Goal: Information Seeking & Learning: Understand process/instructions

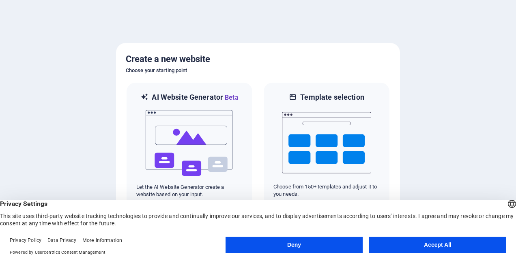
click at [438, 242] on button "Accept All" at bounding box center [437, 245] width 137 height 16
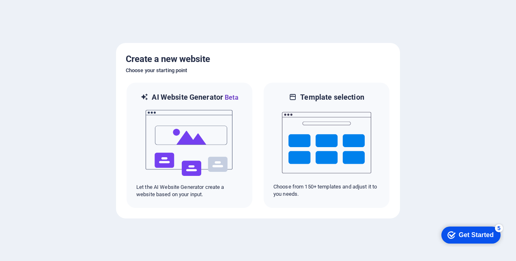
click at [465, 234] on div "Get Started" at bounding box center [476, 234] width 35 height 7
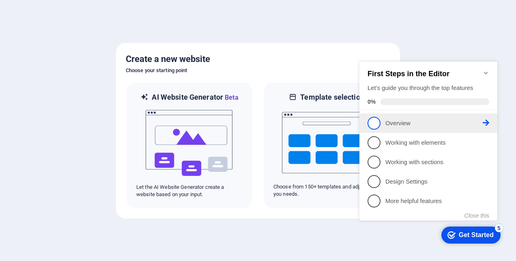
click at [392, 123] on p "Overview - incomplete" at bounding box center [433, 123] width 97 height 9
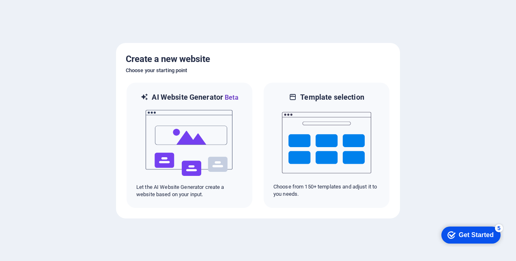
click at [471, 234] on div "Get Started" at bounding box center [476, 234] width 35 height 7
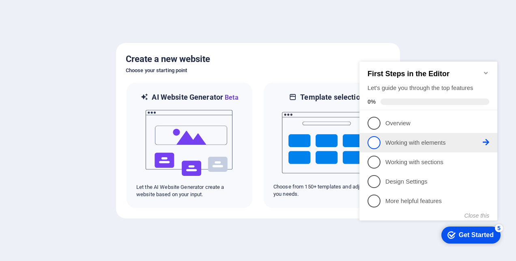
click at [410, 145] on p "Working with elements - incomplete" at bounding box center [433, 143] width 97 height 9
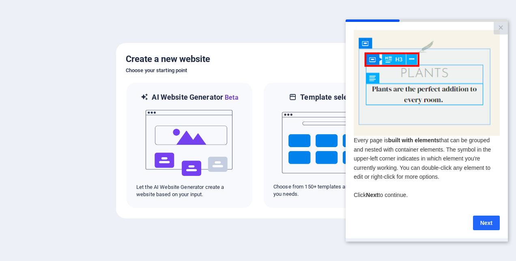
click at [482, 226] on link "Next" at bounding box center [486, 223] width 27 height 15
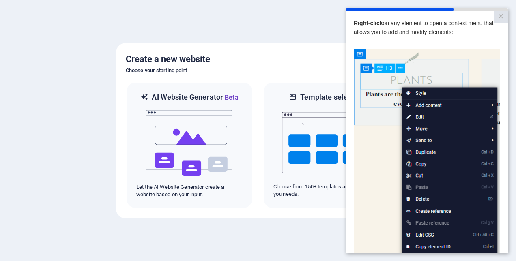
drag, startPoint x: 853, startPoint y: 245, endPoint x: 503, endPoint y: 242, distance: 349.9
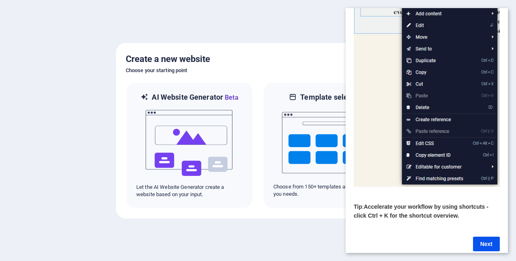
scroll to position [107, 0]
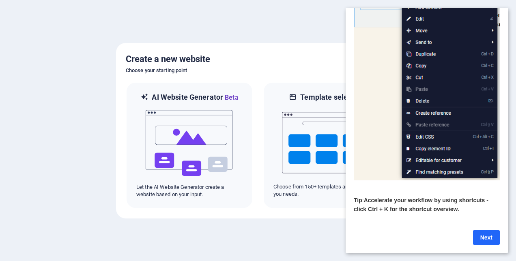
click at [486, 231] on link "Next" at bounding box center [486, 237] width 27 height 15
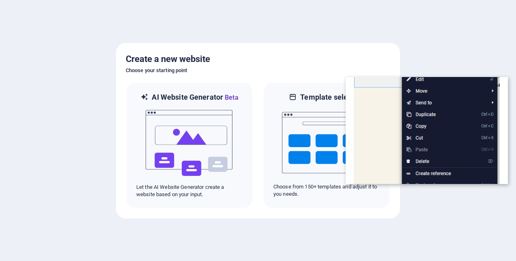
scroll to position [0, 0]
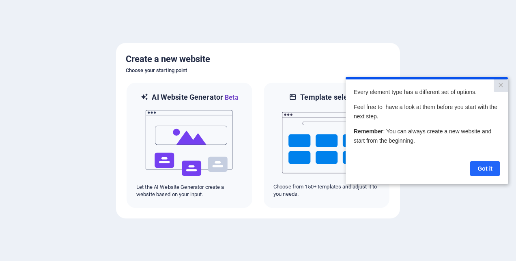
click at [481, 169] on link "Got it" at bounding box center [485, 168] width 30 height 15
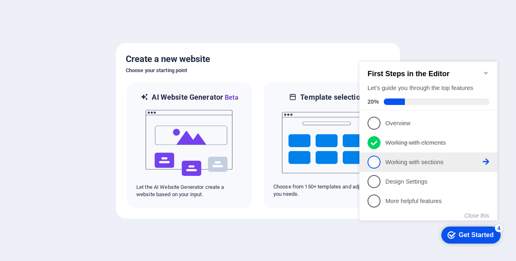
click at [474, 161] on p "Working with sections - incomplete" at bounding box center [433, 162] width 97 height 9
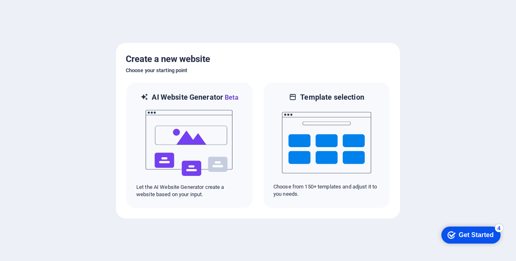
click at [467, 234] on div "Get Started" at bounding box center [476, 234] width 35 height 7
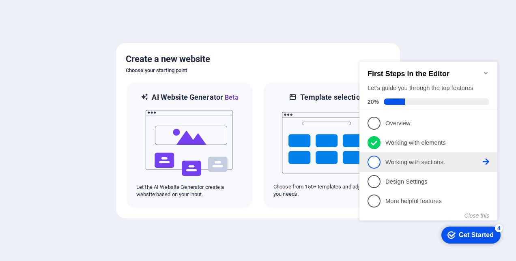
click at [375, 158] on span "3" at bounding box center [373, 162] width 13 height 13
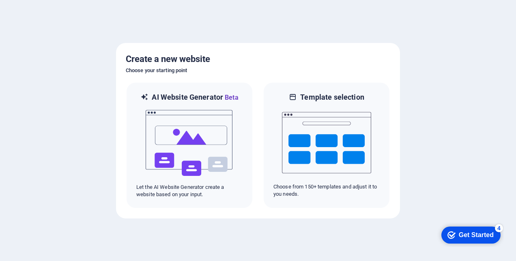
click at [462, 231] on div "Get Started" at bounding box center [476, 234] width 35 height 7
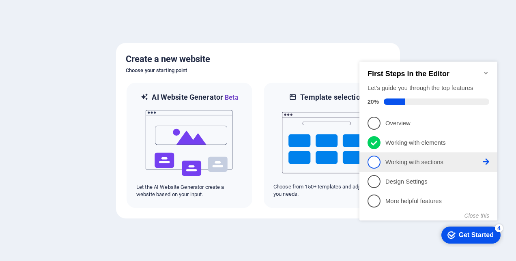
click at [485, 160] on icon at bounding box center [485, 162] width 6 height 6
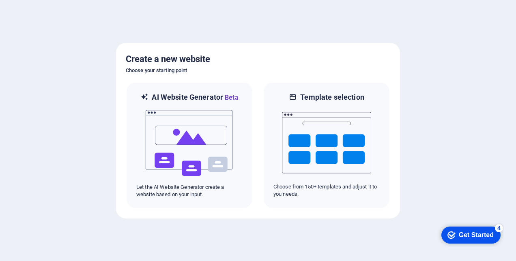
click at [466, 236] on div "Get Started" at bounding box center [476, 234] width 35 height 7
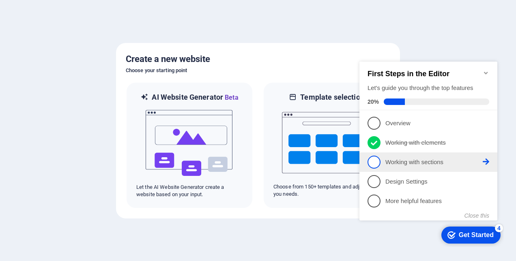
click at [415, 158] on p "Working with sections - incomplete" at bounding box center [433, 162] width 97 height 9
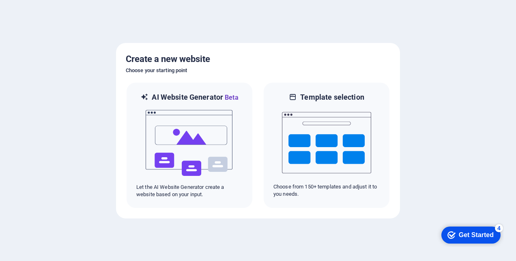
click at [472, 235] on div "Get Started" at bounding box center [476, 234] width 35 height 7
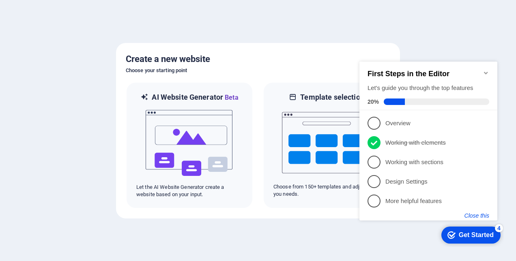
click at [478, 214] on button "Close this" at bounding box center [476, 215] width 25 height 6
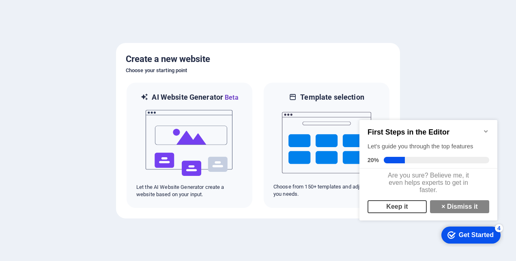
click at [406, 210] on link "Keep it" at bounding box center [396, 206] width 59 height 13
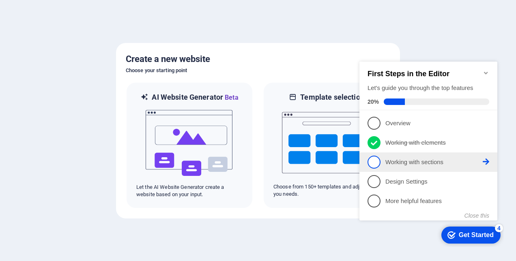
click at [377, 159] on span "3" at bounding box center [373, 162] width 13 height 13
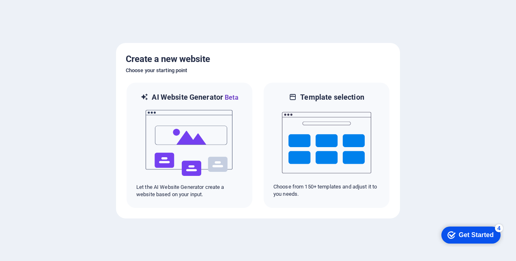
click at [463, 234] on div "Get Started" at bounding box center [476, 234] width 35 height 7
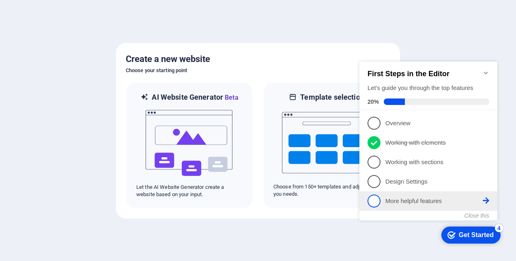
click at [394, 201] on p "More helpful features - incomplete" at bounding box center [433, 201] width 97 height 9
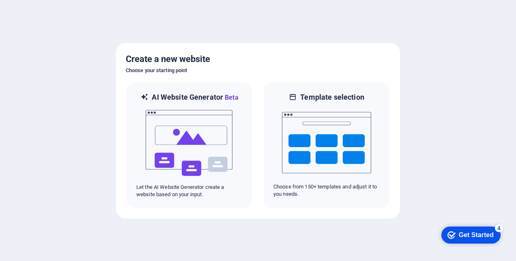
click at [467, 234] on div "Get Started" at bounding box center [476, 234] width 35 height 7
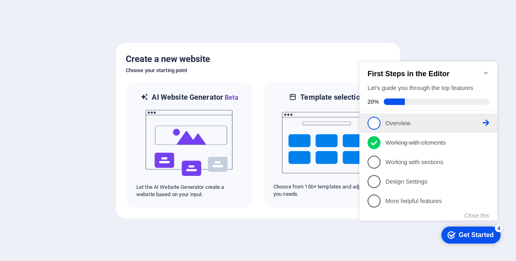
click at [375, 122] on span "1" at bounding box center [373, 123] width 13 height 13
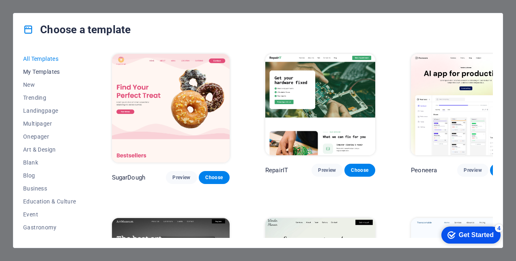
click at [43, 72] on span "My Templates" at bounding box center [49, 72] width 53 height 6
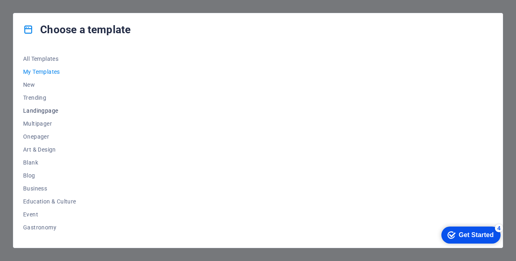
click at [45, 110] on span "Landingpage" at bounding box center [49, 110] width 53 height 6
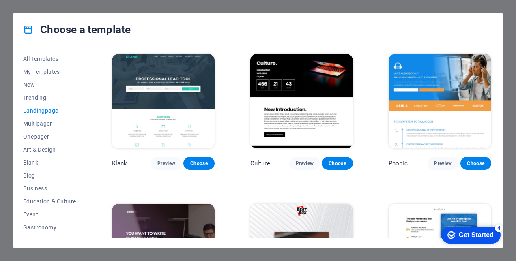
click at [468, 236] on div "Get Started" at bounding box center [476, 234] width 35 height 7
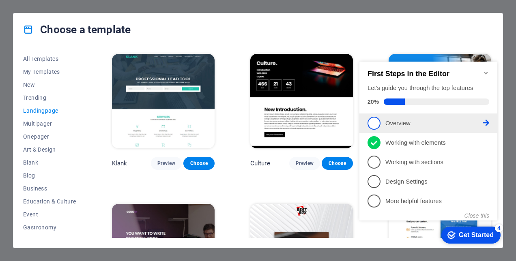
click at [394, 121] on p "Overview - incomplete" at bounding box center [433, 123] width 97 height 9
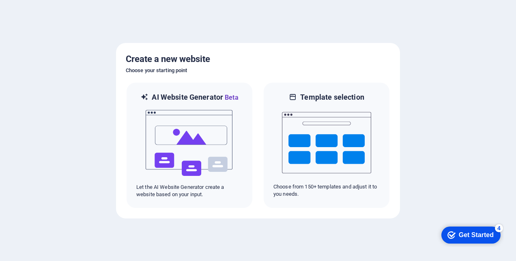
click at [467, 234] on div "Get Started" at bounding box center [476, 234] width 35 height 7
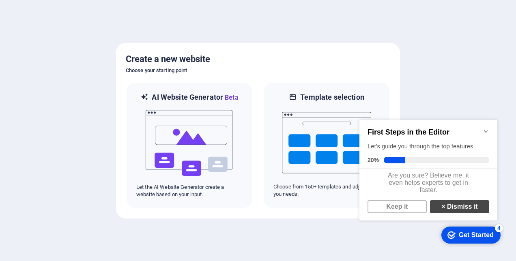
click at [450, 212] on link "× Dismiss it" at bounding box center [459, 206] width 59 height 13
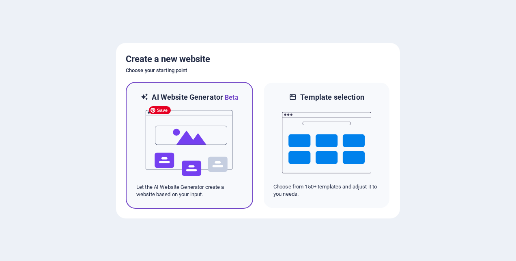
click at [203, 139] on img at bounding box center [189, 143] width 89 height 81
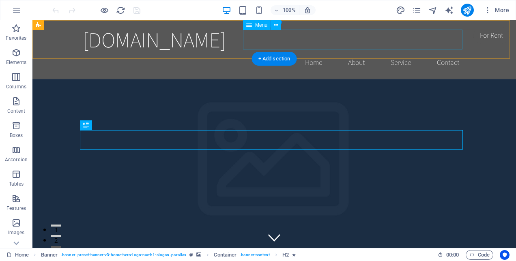
click at [352, 52] on nav "Home About Service Contact" at bounding box center [274, 62] width 383 height 20
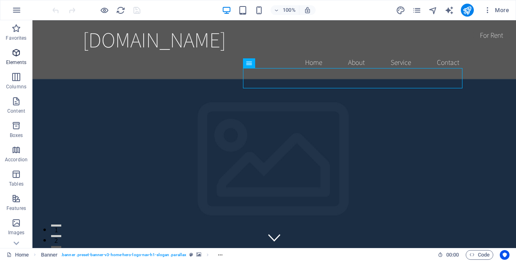
click at [18, 52] on icon "button" at bounding box center [16, 53] width 10 height 10
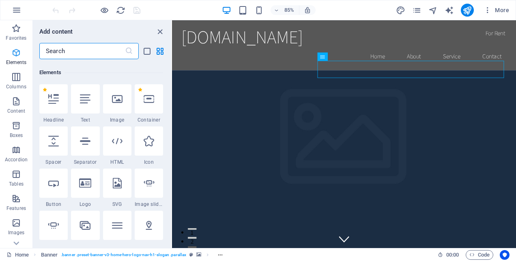
scroll to position [86, 0]
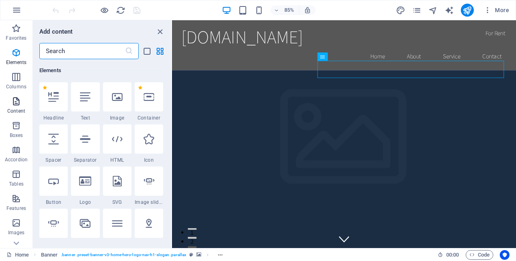
click at [17, 103] on icon "button" at bounding box center [16, 101] width 10 height 10
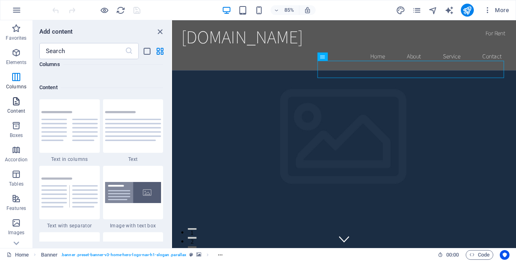
scroll to position [1419, 0]
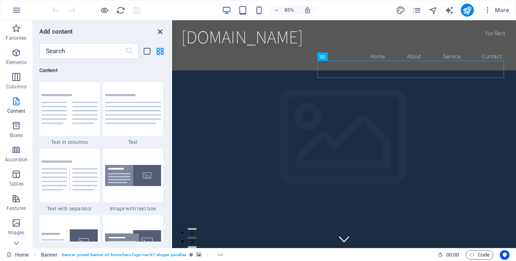
click at [160, 30] on icon "close panel" at bounding box center [159, 31] width 9 height 9
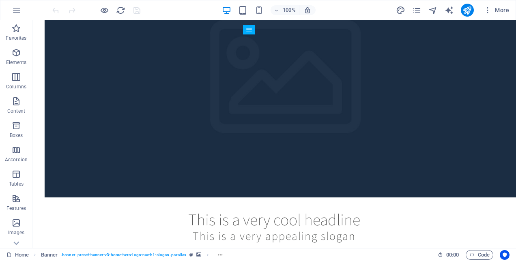
scroll to position [0, 0]
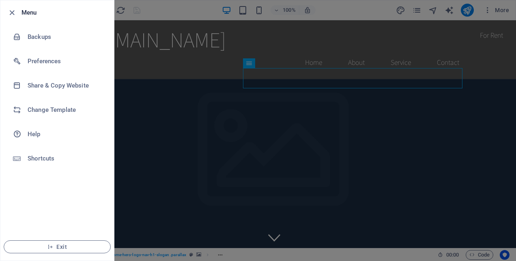
click at [0, 0] on div at bounding box center [0, 0] width 0 height 0
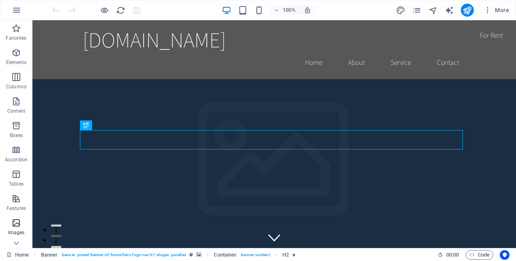
click at [15, 223] on icon "button" at bounding box center [16, 223] width 10 height 10
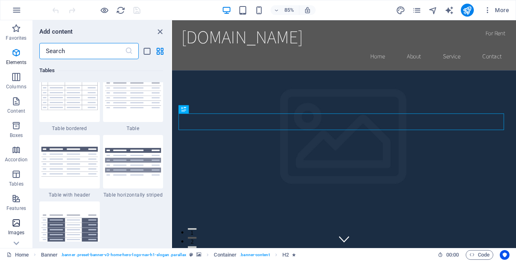
scroll to position [4111, 0]
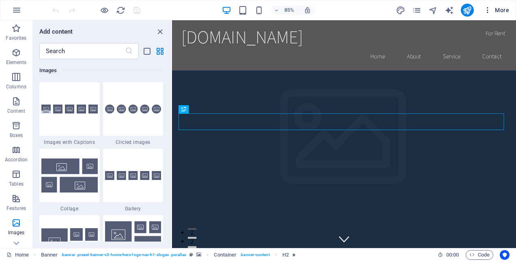
click at [0, 0] on span "More" at bounding box center [0, 0] width 0 height 0
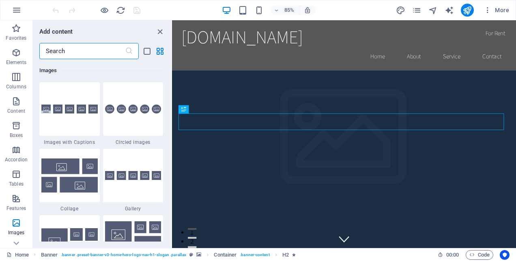
click at [56, 50] on input "text" at bounding box center [82, 51] width 86 height 16
click at [17, 54] on icon "button" at bounding box center [16, 53] width 10 height 10
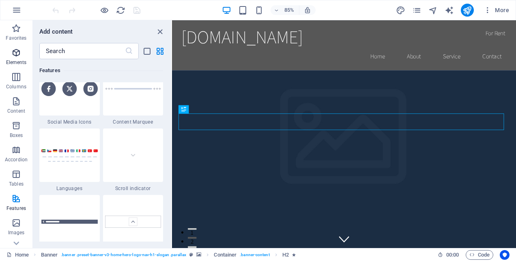
scroll to position [86, 0]
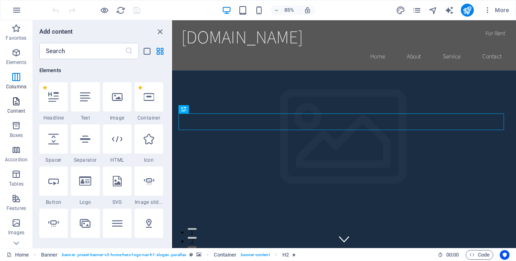
click at [16, 101] on icon "button" at bounding box center [16, 101] width 10 height 10
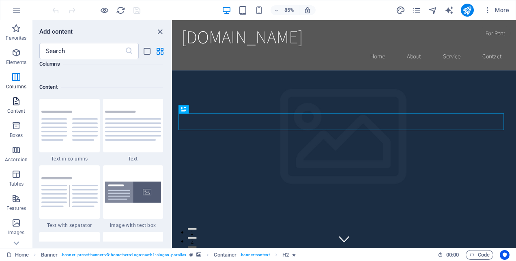
scroll to position [1419, 0]
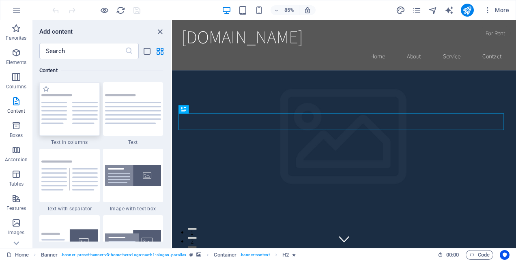
click at [65, 107] on img at bounding box center [69, 109] width 56 height 30
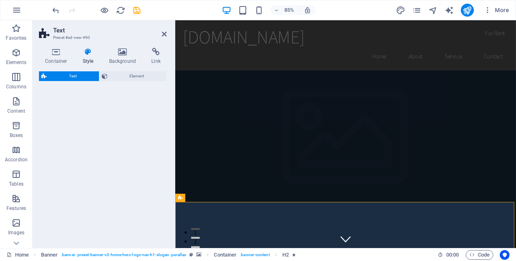
select select "rem"
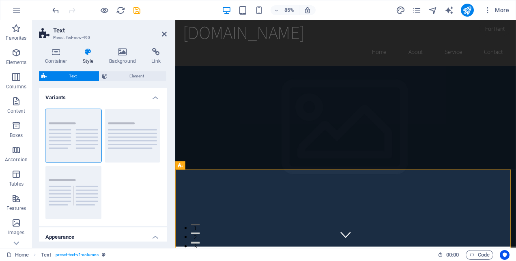
scroll to position [0, 0]
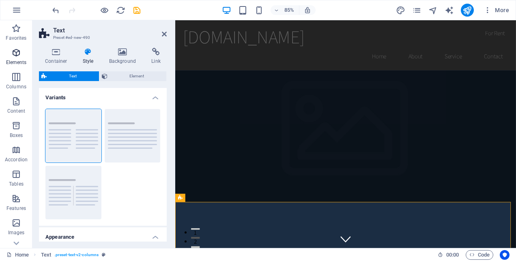
click at [15, 53] on icon "button" at bounding box center [16, 53] width 10 height 10
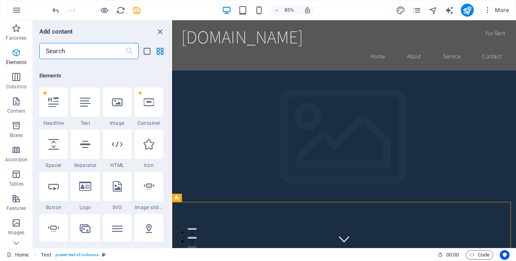
scroll to position [86, 0]
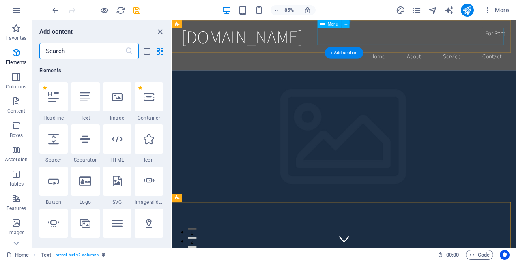
click at [515, 52] on nav "Home About Service Contact" at bounding box center [374, 62] width 383 height 20
